Goal: Task Accomplishment & Management: Complete application form

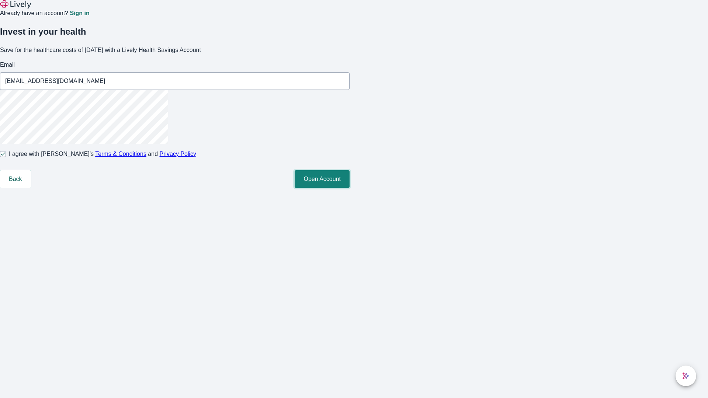
click at [349, 188] on button "Open Account" at bounding box center [321, 179] width 55 height 18
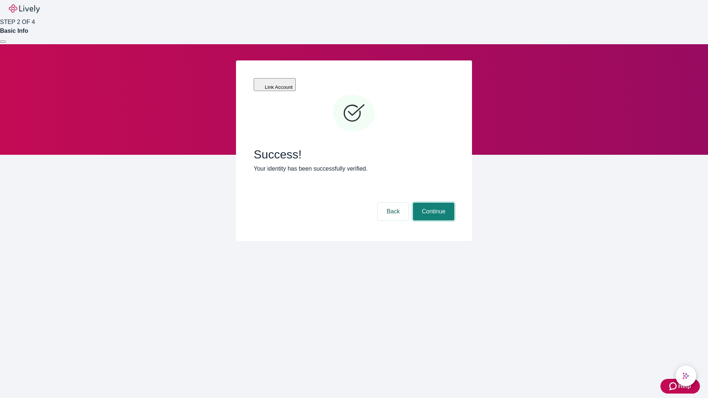
click at [432, 203] on button "Continue" at bounding box center [433, 212] width 41 height 18
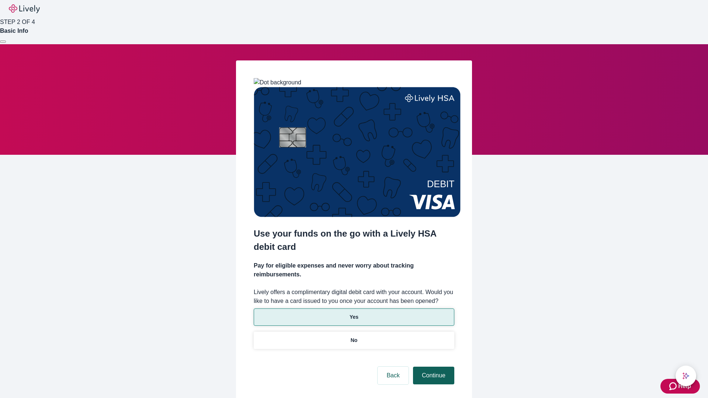
click at [353, 313] on p "Yes" at bounding box center [353, 317] width 9 height 8
click at [432, 367] on button "Continue" at bounding box center [433, 376] width 41 height 18
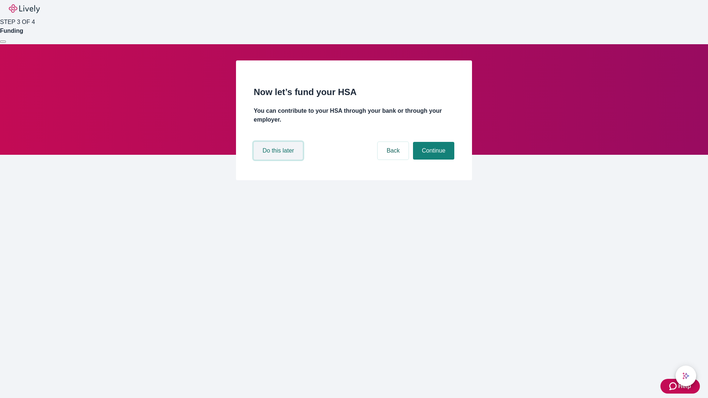
click at [279, 160] on button "Do this later" at bounding box center [278, 151] width 49 height 18
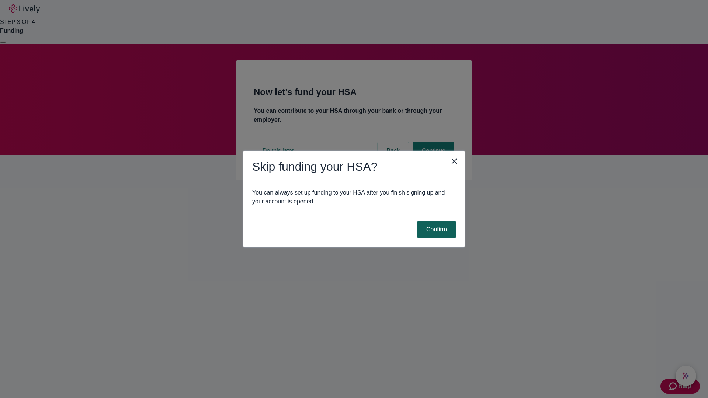
click at [435, 230] on button "Confirm" at bounding box center [436, 230] width 38 height 18
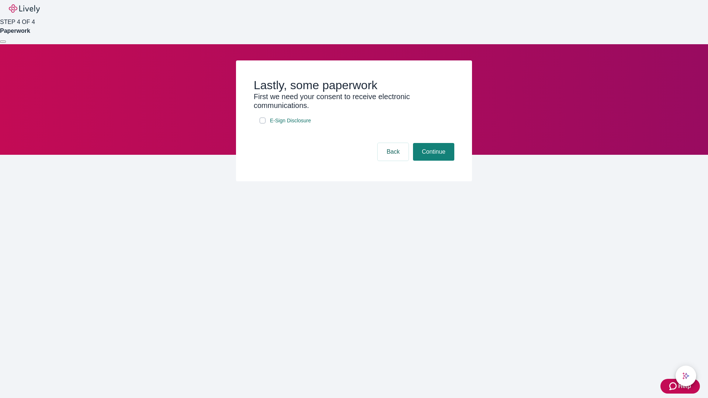
click at [262, 123] on input "E-Sign Disclosure" at bounding box center [262, 121] width 6 height 6
checkbox input "true"
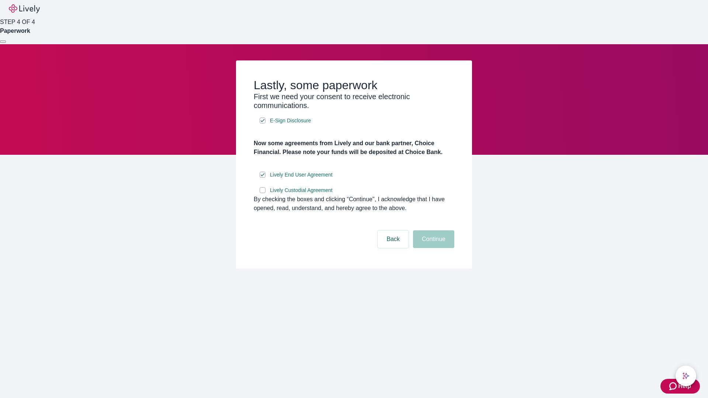
click at [262, 193] on input "Lively Custodial Agreement" at bounding box center [262, 190] width 6 height 6
checkbox input "true"
click at [432, 248] on button "Continue" at bounding box center [433, 239] width 41 height 18
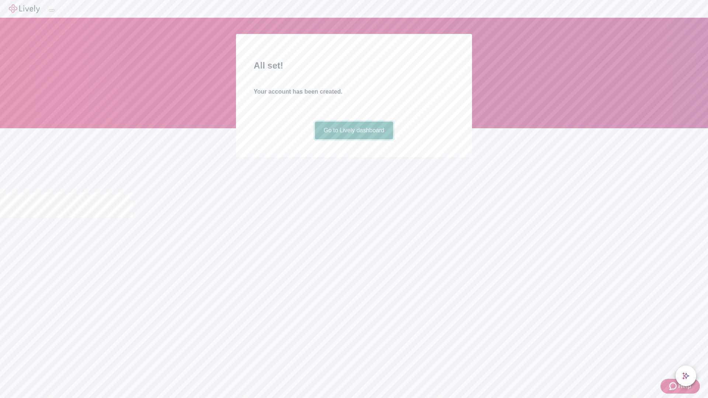
click at [353, 139] on link "Go to Lively dashboard" at bounding box center [354, 131] width 79 height 18
